Goal: Task Accomplishment & Management: Use online tool/utility

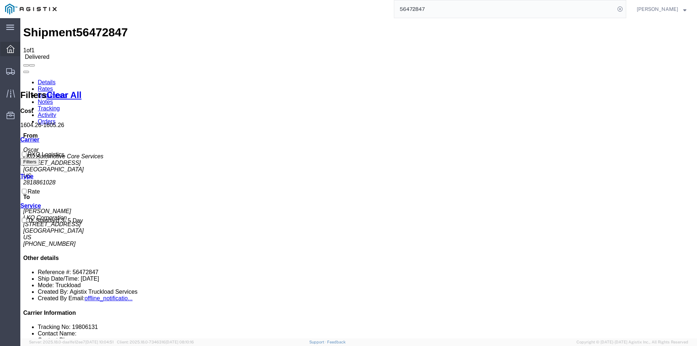
click at [6, 49] on div at bounding box center [10, 49] width 20 height 15
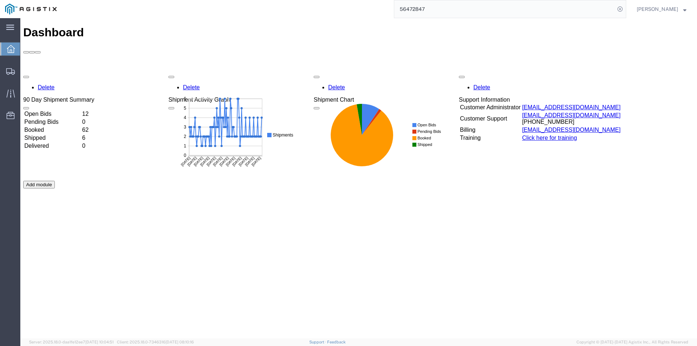
click at [81, 110] on td "Open Bids" at bounding box center [52, 113] width 57 height 7
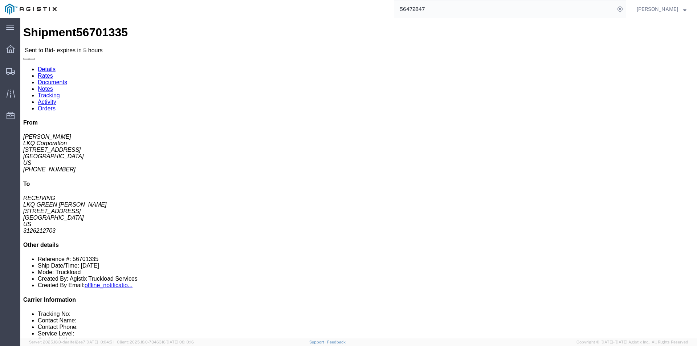
click link "Enter / Modify Bid"
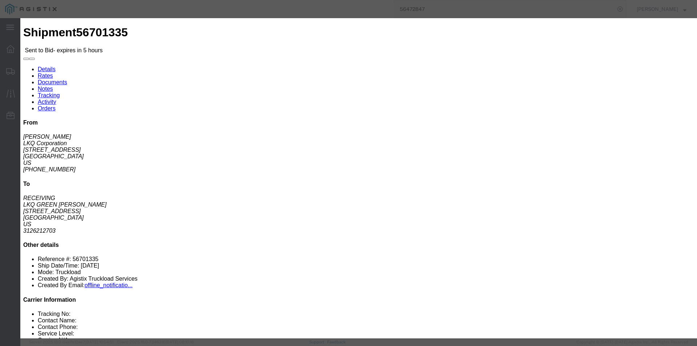
click select "Select RXO Freight Forwarding RXO Logistics"
select select "3224"
click select "Select RXO Freight Forwarding RXO Logistics"
click select "Select Air Airport to Airport Airport to Door CONESTOGA Cargo Van DFRM/STEP Doo…"
select select "11791"
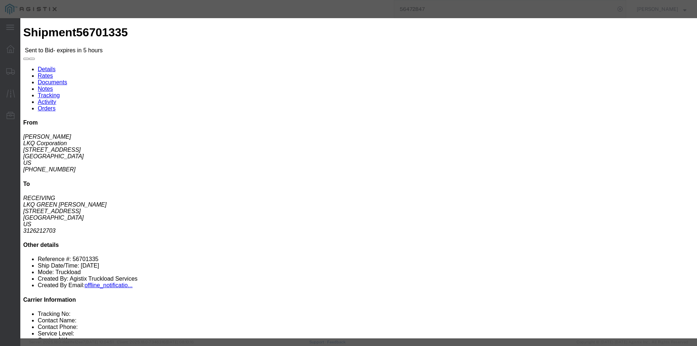
click select "Select Air Airport to Airport Airport to Door CONESTOGA Cargo Van DFRM/STEP Doo…"
click input "text"
type input "bid"
click div "Mode Select Air Less than Truckload Multi-Leg Ocean Freight Rail Small Parcel T…"
click input "number"
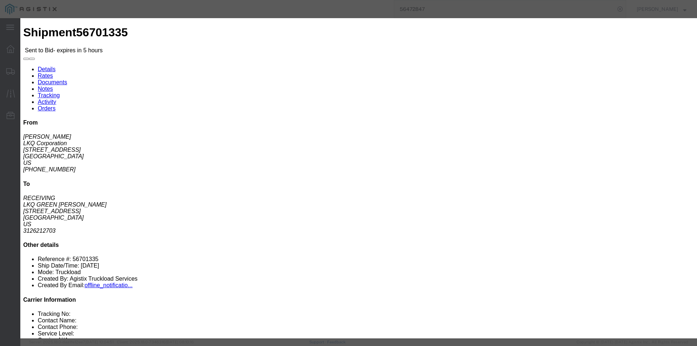
type input "850"
click button "Submit"
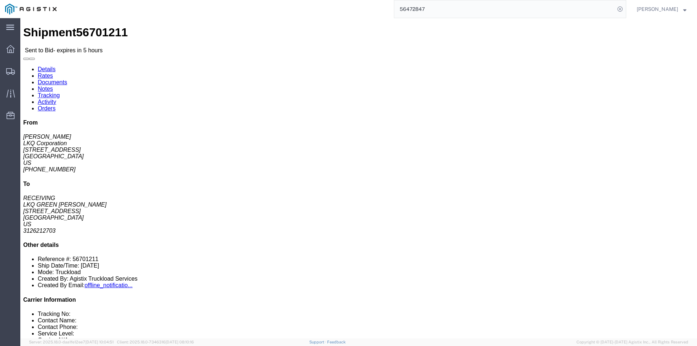
click link "Enter / Modify Bid"
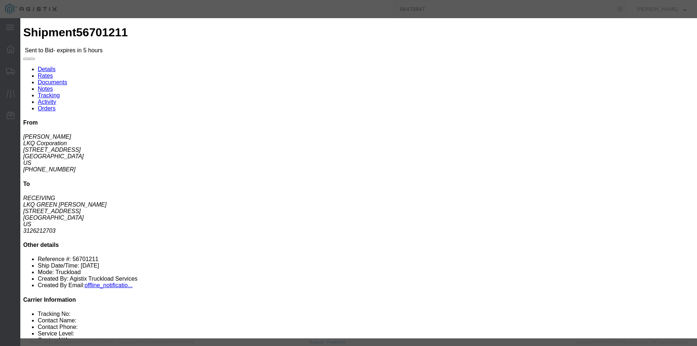
click select "Select RXO Freight Forwarding RXO Logistics"
select select "3224"
click select "Select RXO Freight Forwarding RXO Logistics"
drag, startPoint x: 376, startPoint y: 86, endPoint x: 356, endPoint y: 68, distance: 27.2
click select "Select Air Airport to Airport Airport to Door CONESTOGA Cargo Van DFRM/STEP Doo…"
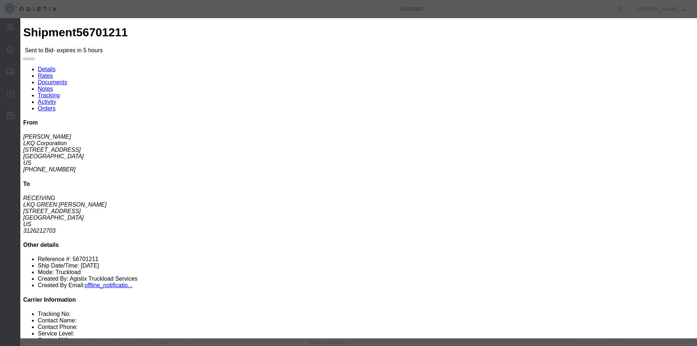
select select "11791"
click select "Select Air Airport to Airport Airport to Door CONESTOGA Cargo Van DFRM/STEP Doo…"
click input "text"
type input "bid"
click input "number"
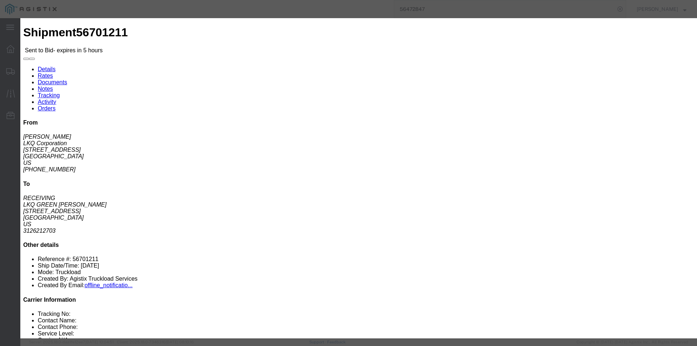
type input "850"
click div "Submit Close"
click button "Submit"
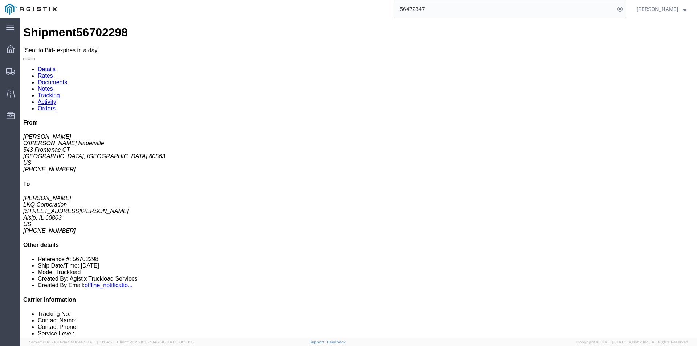
click button "button"
click address "O'[PERSON_NAME] Naperville ([PERSON_NAME]) [STREET_ADDRESS] [PHONE_NUMBER]"
copy address "60563"
click address "LKQ Corporation ([PERSON_NAME]) [STREET_ADDRESS][PERSON_NAME] [GEOGRAPHIC_DATA]…"
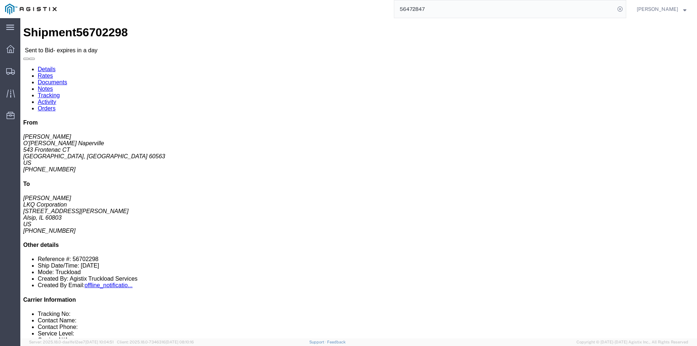
click address "LKQ Corporation ([PERSON_NAME]) [STREET_ADDRESS][PERSON_NAME] [GEOGRAPHIC_DATA]…"
copy address "60803"
click link "Enter / Modify Bid"
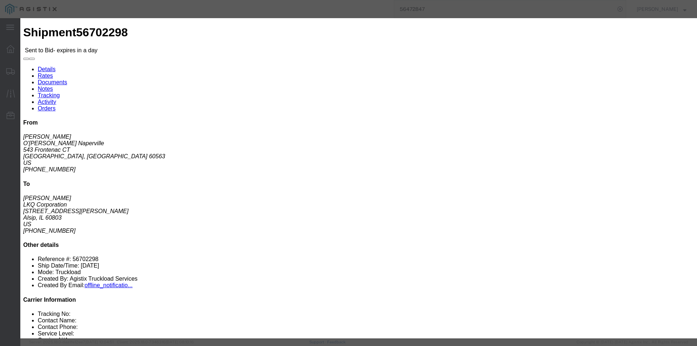
click select "Select RXO Freight Forwarding RXO Logistics"
select select "3224"
click select "Select RXO Freight Forwarding RXO Logistics"
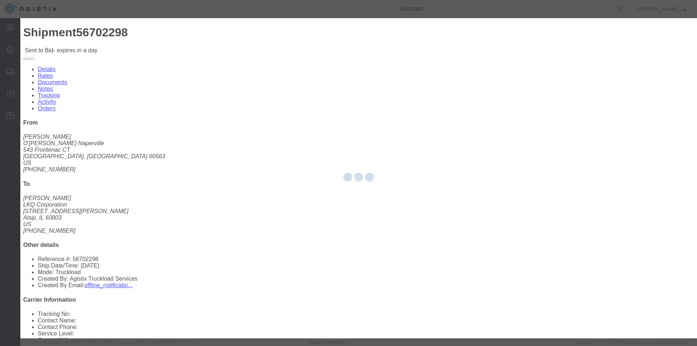
click div "Select Air Airport to Airport Airport to Door CONESTOGA Cargo Van DFRM/STEP Doo…"
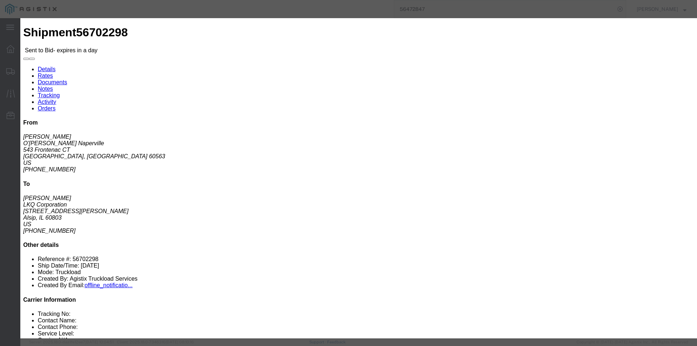
click select "Select Air Airport to Airport Airport to Door CONESTOGA Cargo Van DFRM/STEP Doo…"
select select "11791"
click select "Select Air Airport to Airport Airport to Door CONESTOGA Cargo Van DFRM/STEP Doo…"
click input "text"
type input "bid"
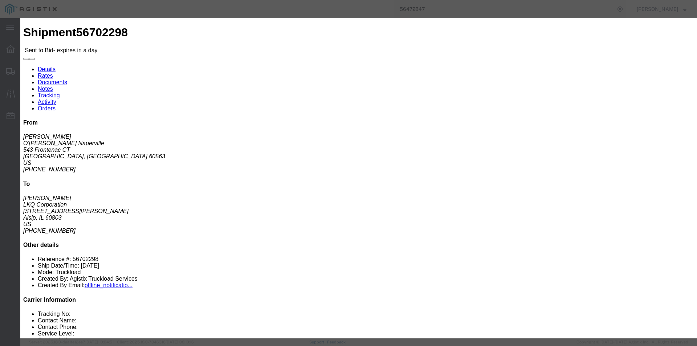
click input "number"
type input "400"
click div "Add charge"
click button "Submit"
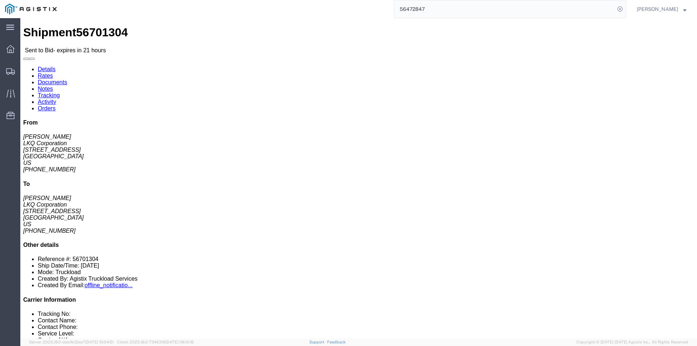
click button "button"
click link "Enter / Modify Bid"
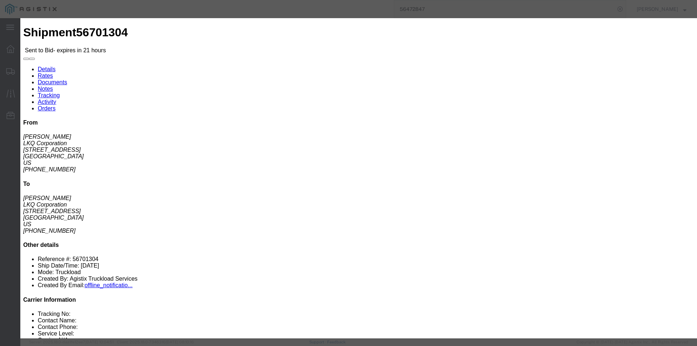
click select "Select RXO Freight Forwarding RXO Logistics"
select select "3224"
click select "Select RXO Freight Forwarding RXO Logistics"
click select "Select Air Airport to Airport Airport to Door CONESTOGA Cargo Van DFRM/STEP Doo…"
select select "11791"
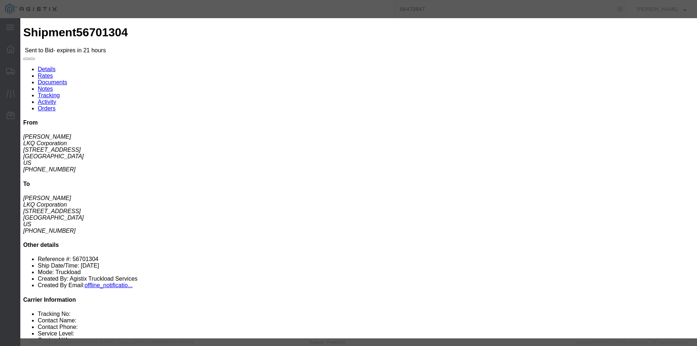
click select "Select Air Airport to Airport Airport to Door CONESTOGA Cargo Van DFRM/STEP Doo…"
click input "text"
type input "bid"
click input "number"
type input "2050"
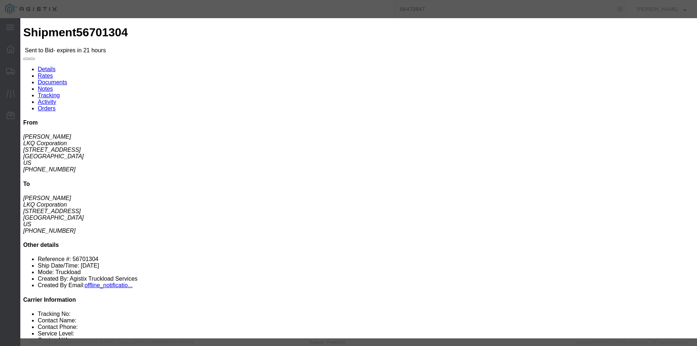
click button "Submit"
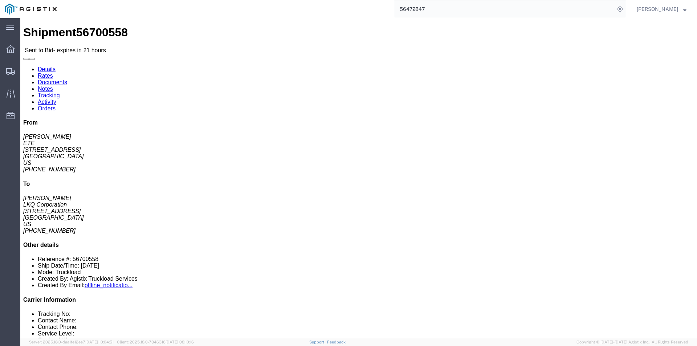
click button "button"
click address "ETE ([PERSON_NAME]) [STREET_ADDRESS] [PHONE_NUMBER]"
copy address "53209"
click link "Enter / Modify Bid"
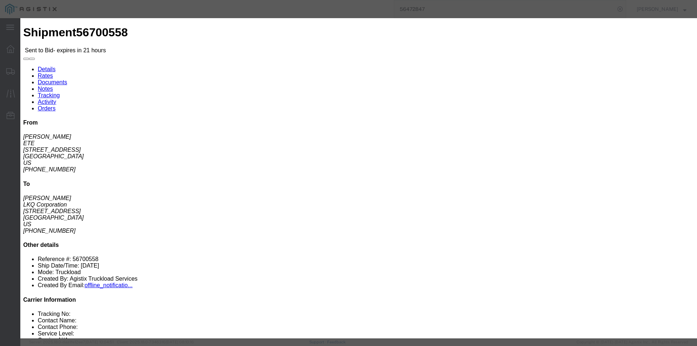
click select "Select RXO Freight Forwarding RXO Logistics"
select select "3224"
click select "Select RXO Freight Forwarding RXO Logistics"
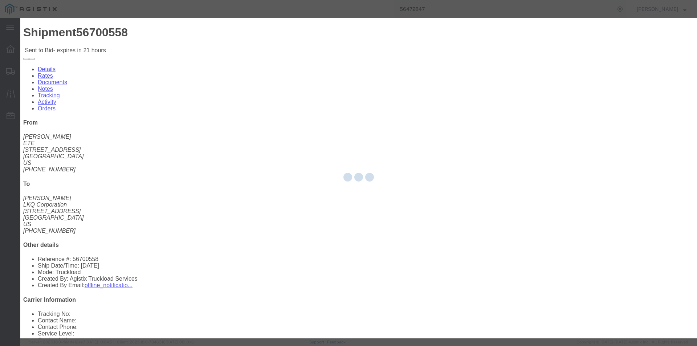
click at [368, 88] on div at bounding box center [358, 178] width 676 height 320
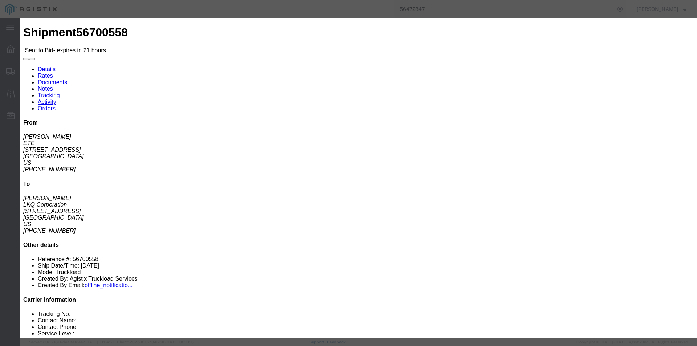
click select "Select Air Airport to Airport Airport to Door CONESTOGA Cargo Van DFRM/STEP Doo…"
select select "11791"
click select "Select Air Airport to Airport Airport to Door CONESTOGA Cargo Van DFRM/STEP Doo…"
click textarea
click h3 "Bid Information"
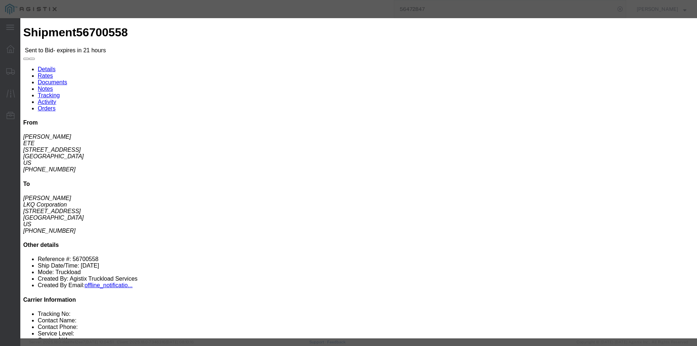
click input "text"
type input "bid"
click input "number"
type input "2050"
click button "Submit"
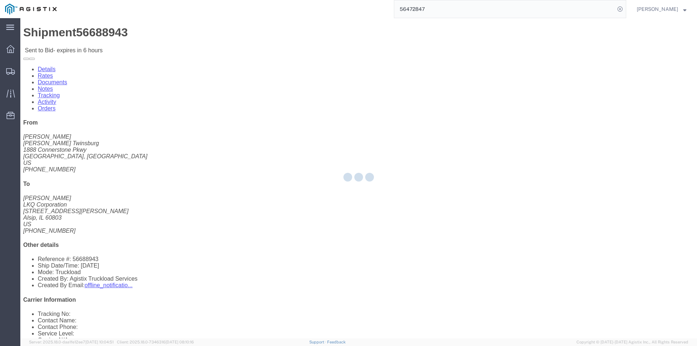
click button "button"
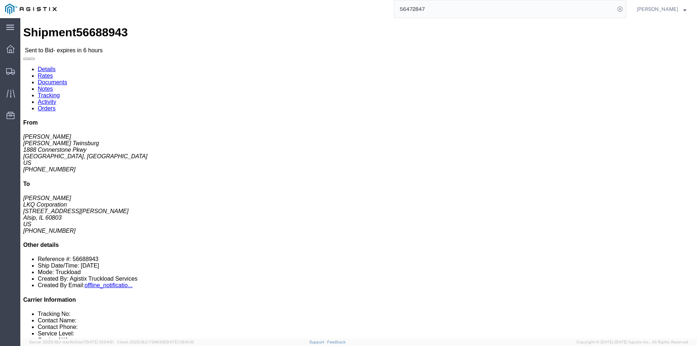
click link "Notes"
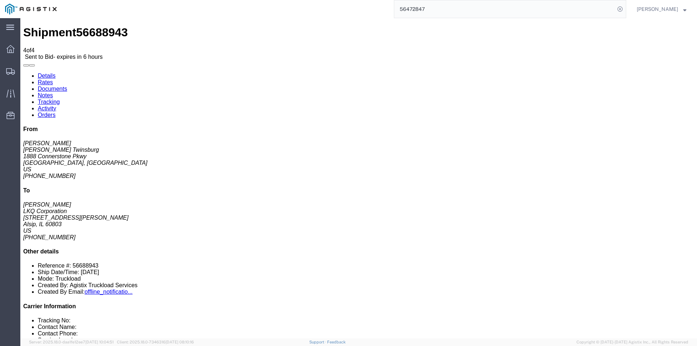
click at [55, 73] on link "Details" at bounding box center [47, 76] width 18 height 6
click address "[PERSON_NAME] Twinsburg ([PERSON_NAME]) [STREET_ADDRESS] [PHONE_NUMBER]"
copy address "44087"
click link "Enter / Modify Bid"
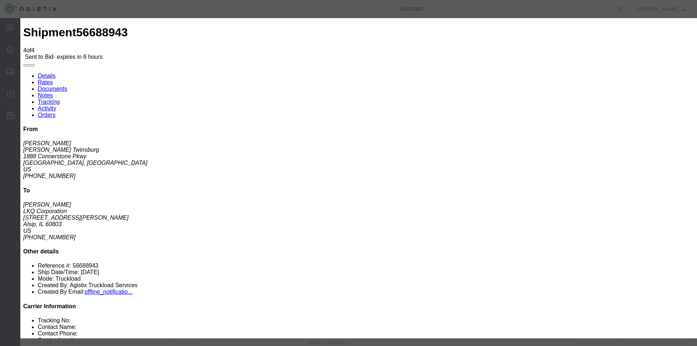
click select "Select RXO Freight Forwarding RXO Logistics"
select select "3224"
click select "Select RXO Freight Forwarding RXO Logistics"
drag, startPoint x: 368, startPoint y: 86, endPoint x: 348, endPoint y: 68, distance: 27.2
click select "Select Air Airport to Airport Airport to Door CONESTOGA Cargo Van DFRM/STEP Doo…"
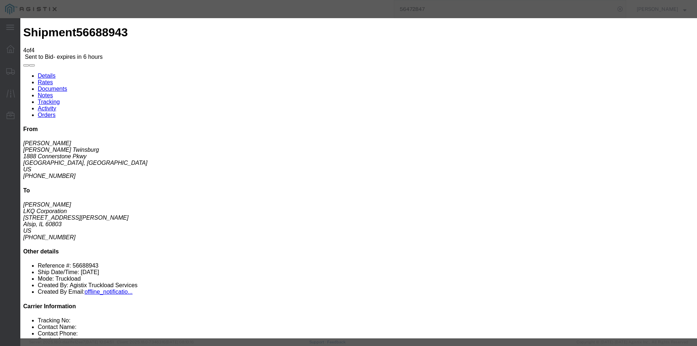
select select "11791"
click select "Select Air Airport to Airport Airport to Door CONESTOGA Cargo Van DFRM/STEP Doo…"
click input "text"
type input "bid"
click input "number"
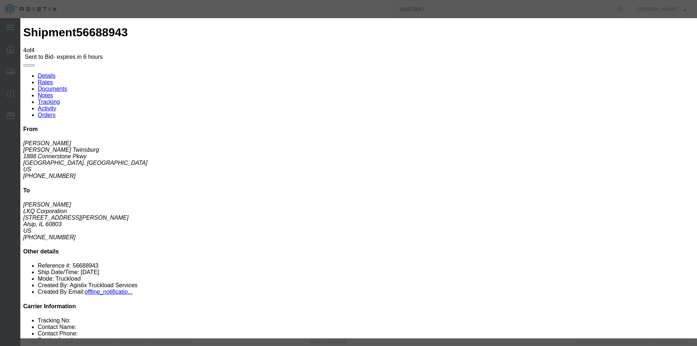
type input "800"
click button "Submit"
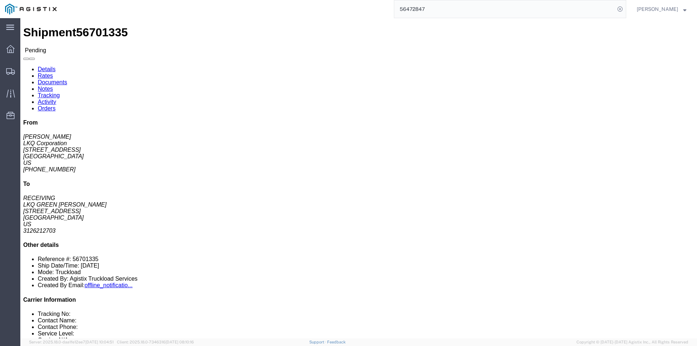
click button "Enter / Modify Bid"
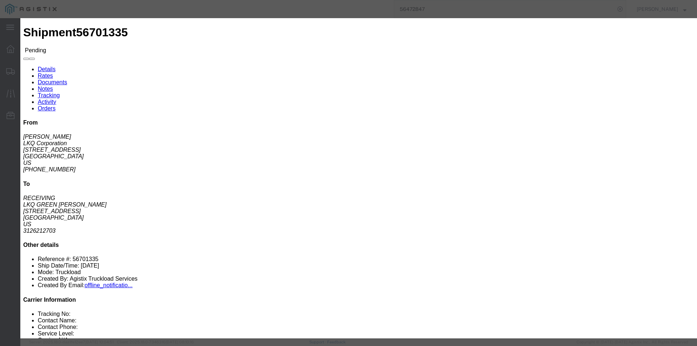
click link "bid - RXO Logistics - VAN"
drag, startPoint x: 486, startPoint y: 149, endPoint x: 442, endPoint y: 143, distance: 44.3
click div "Select 2 Day Service 3 Axle Winch Truck 3 to 5 Day Service 96L Domestic Flat Ra…"
type input "825"
click button "Submit"
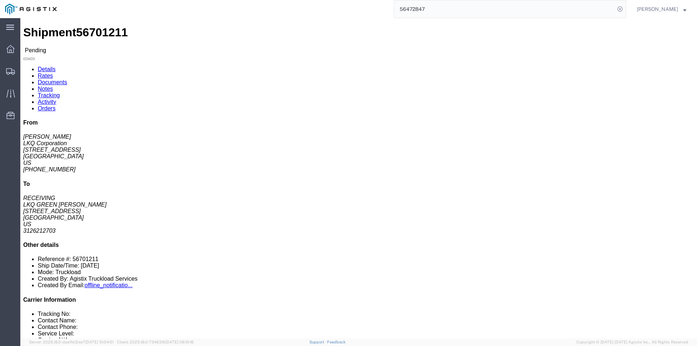
click button "Enter / Modify Bid"
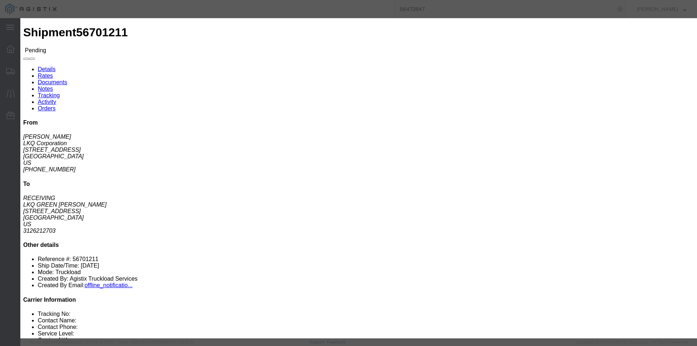
click div "Previous Bids Click a bid below to modify it or add a new bid in the form below…"
click input "text"
click link "bid - RXO Logistics - VAN"
drag, startPoint x: 492, startPoint y: 150, endPoint x: 424, endPoint y: 140, distance: 69.0
click div "Mode Select Air Less than Truckload Multi-Leg Ocean Freight Rail Small Parcel T…"
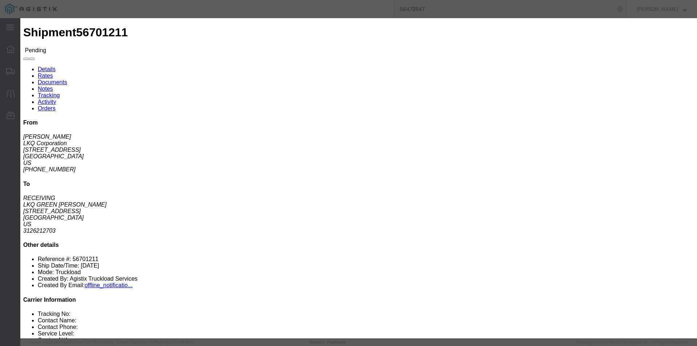
type input "825"
click button "Submit"
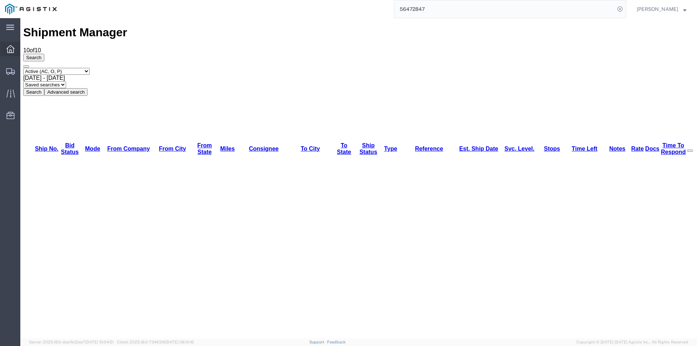
click at [7, 48] on icon at bounding box center [11, 49] width 8 height 8
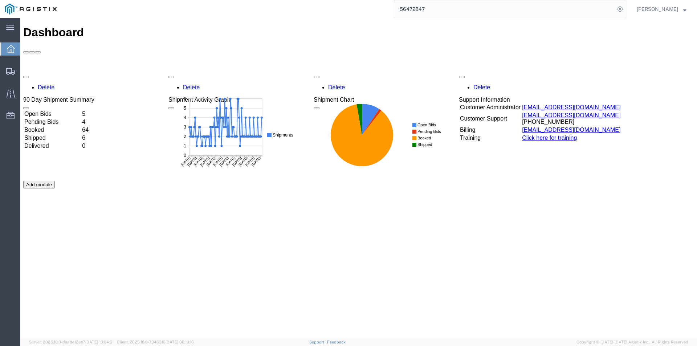
click at [81, 110] on td "Open Bids" at bounding box center [52, 113] width 57 height 7
